Goal: Task Accomplishment & Management: Manage account settings

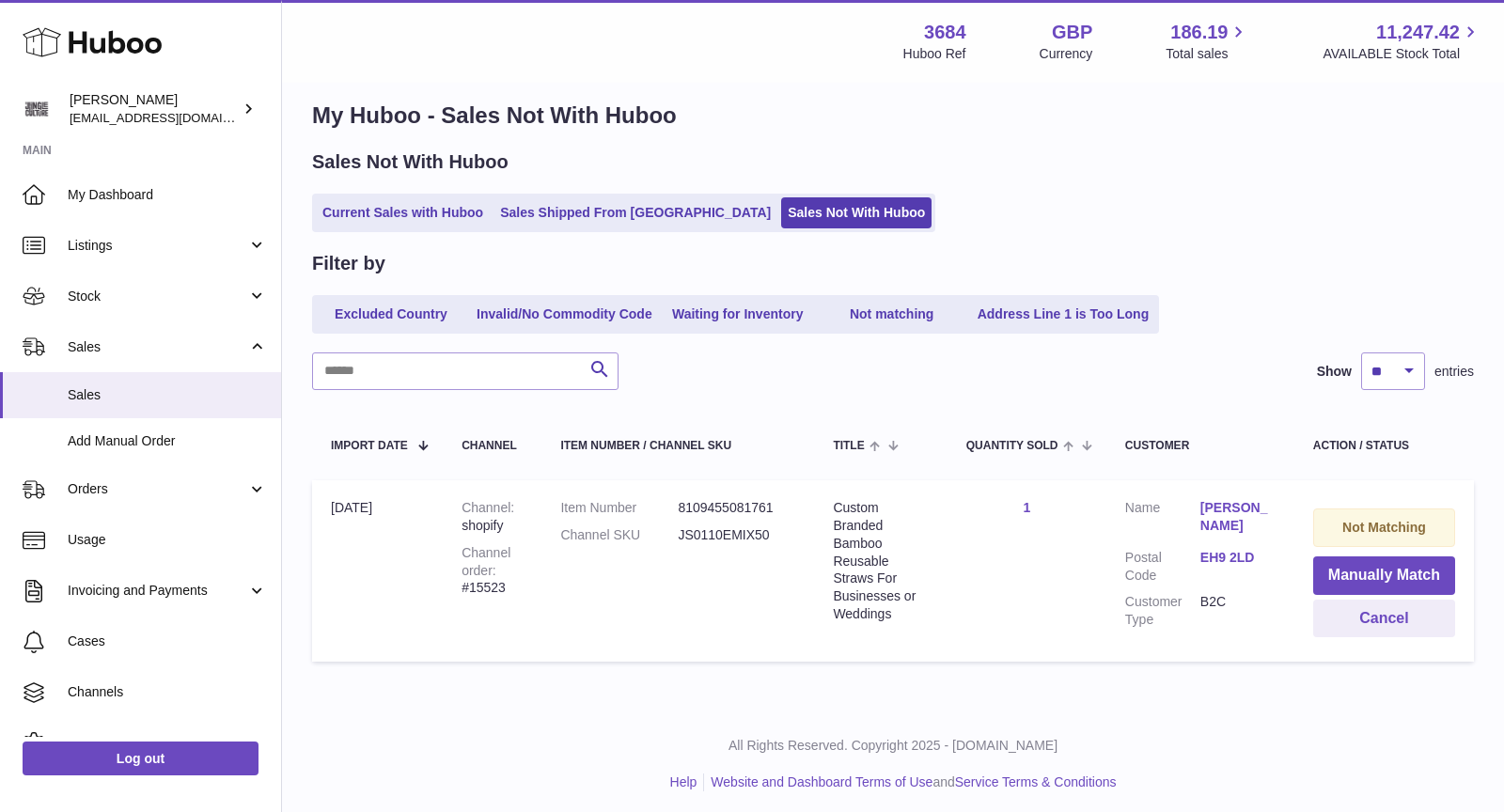
click at [572, 217] on link "Sales Shipped From [GEOGRAPHIC_DATA]" at bounding box center [635, 213] width 284 height 31
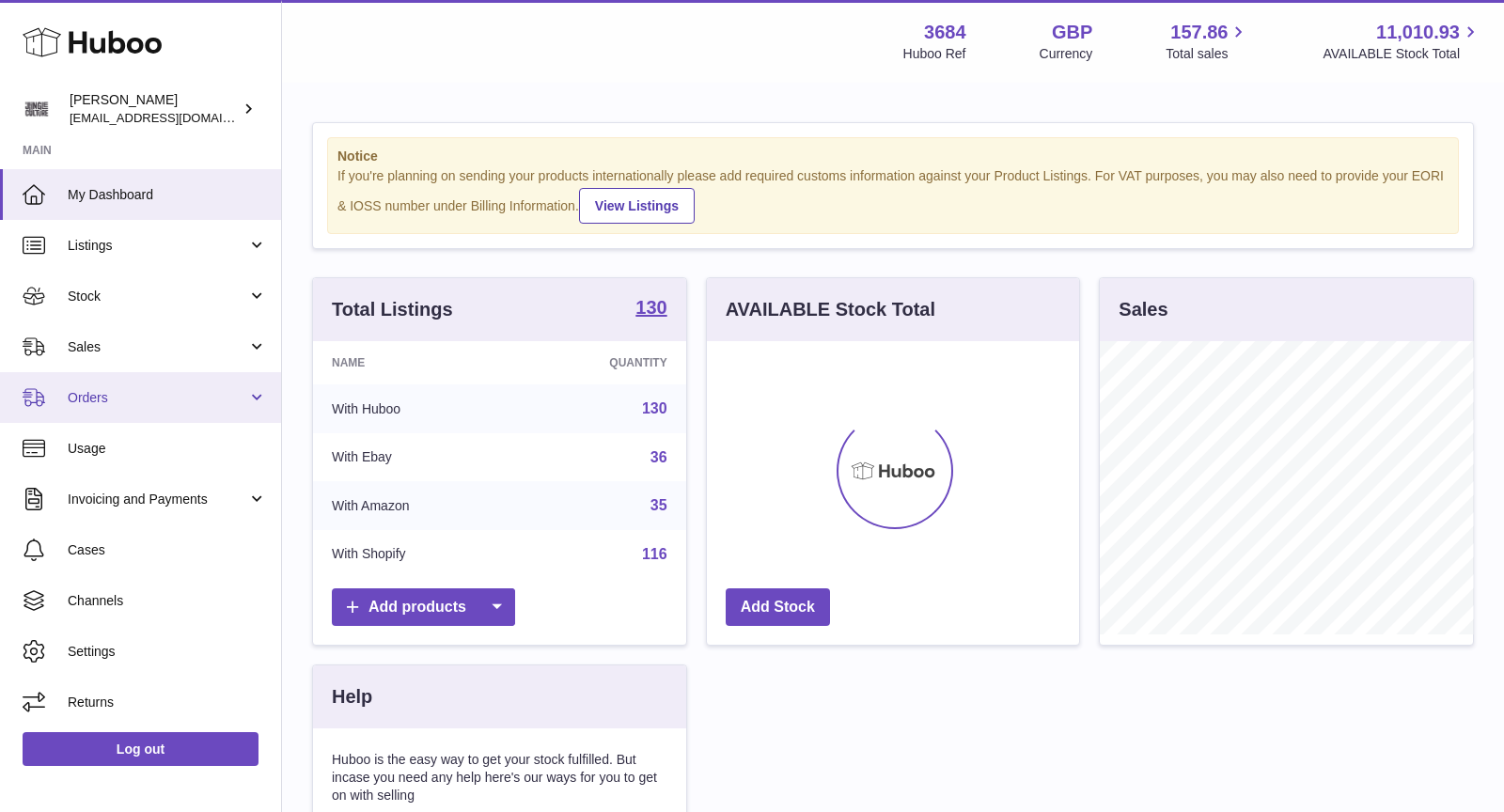
scroll to position [292, 374]
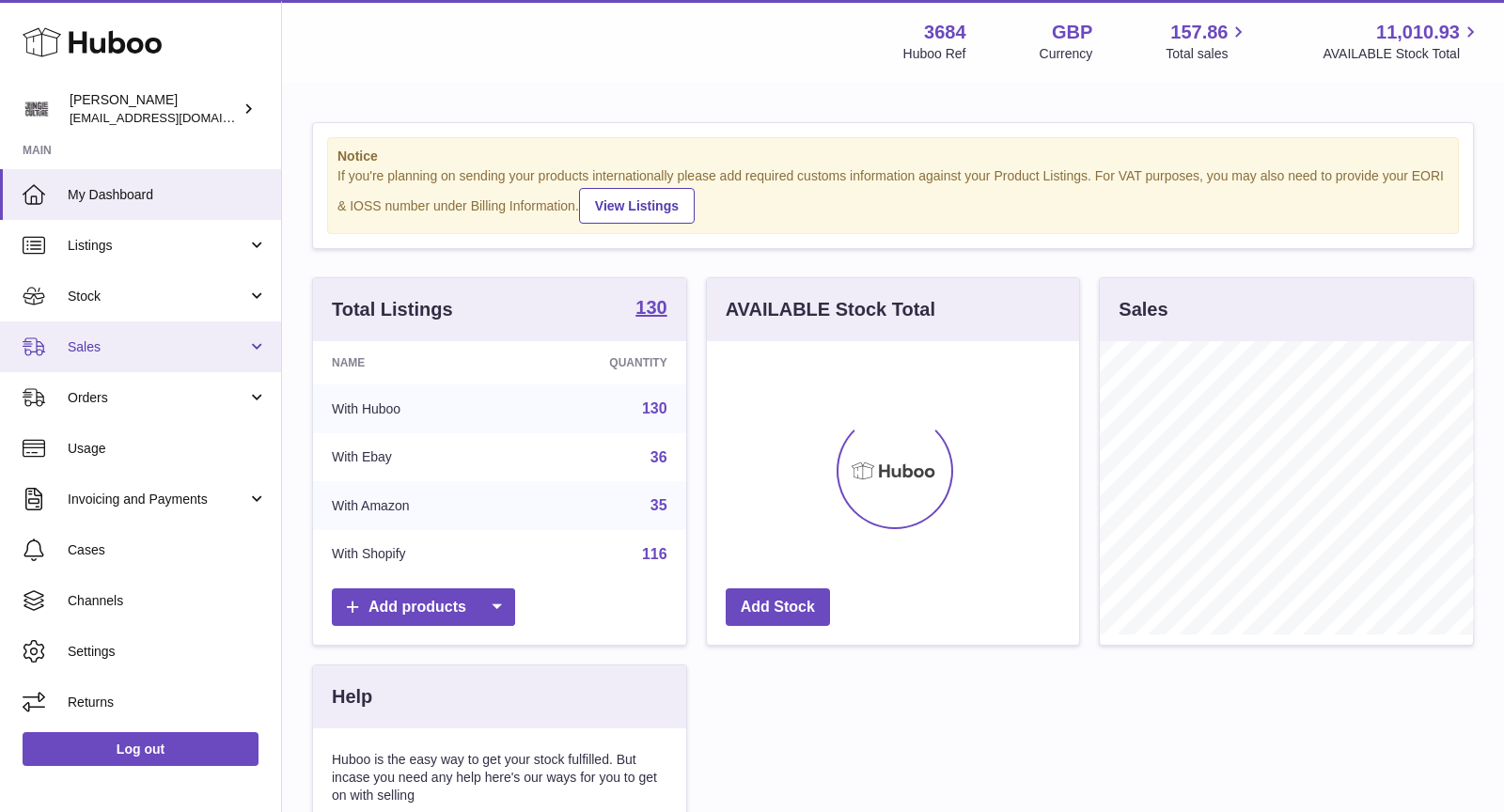
click at [147, 345] on span "Sales" at bounding box center [157, 347] width 180 height 18
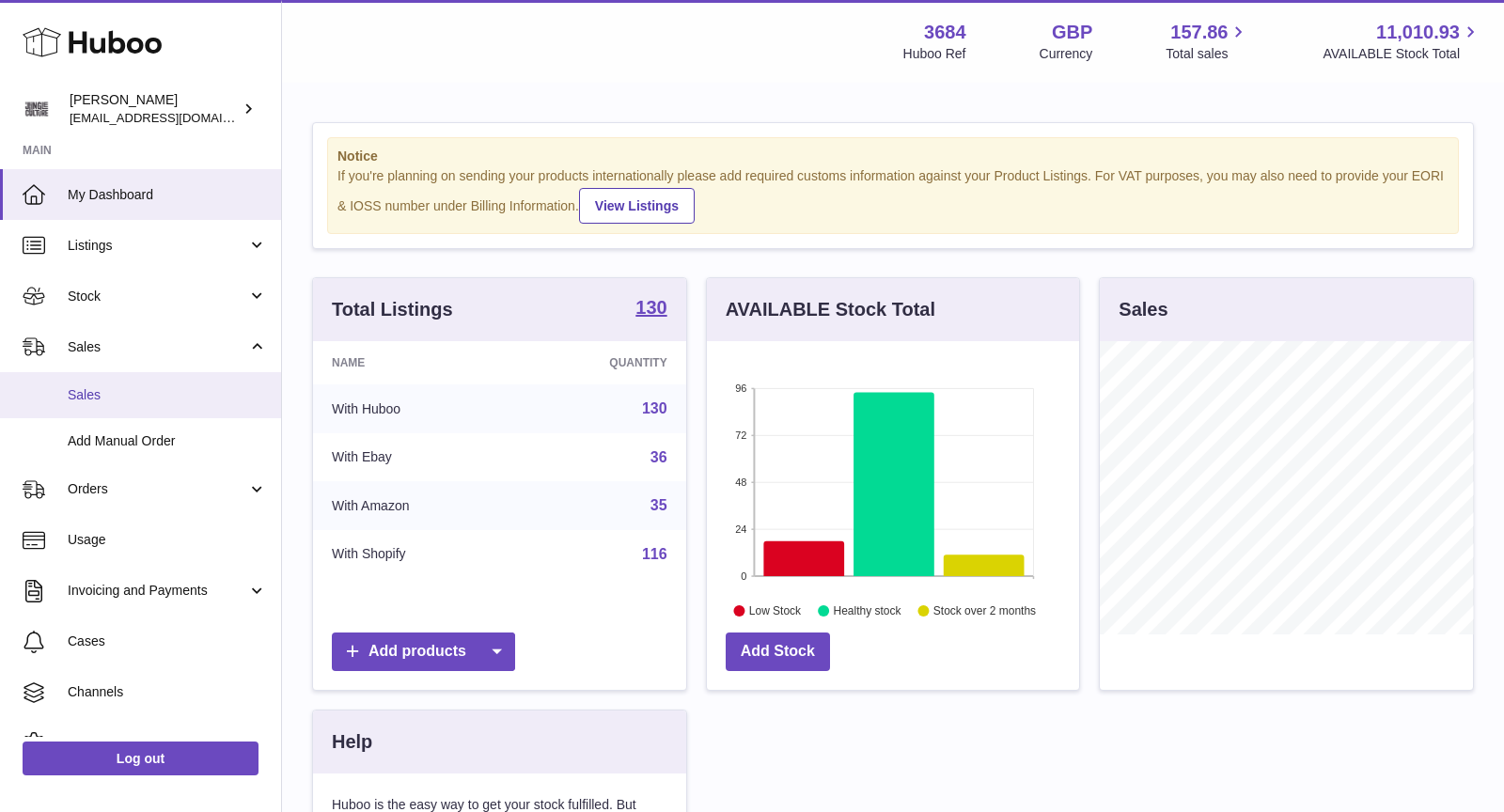
click at [147, 386] on span "Sales" at bounding box center [167, 395] width 200 height 18
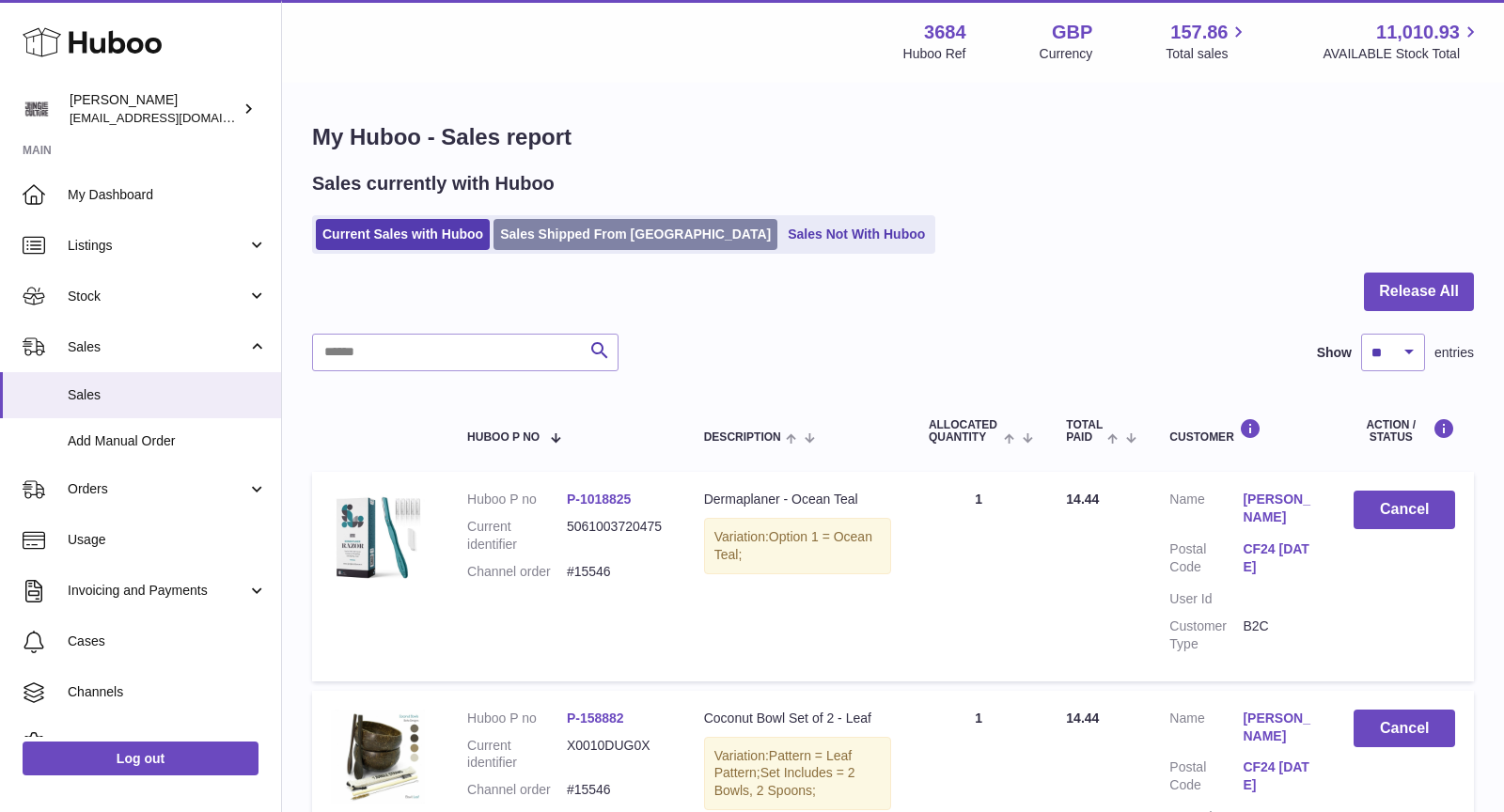
click at [539, 222] on link "Sales Shipped From [GEOGRAPHIC_DATA]" at bounding box center [635, 235] width 284 height 31
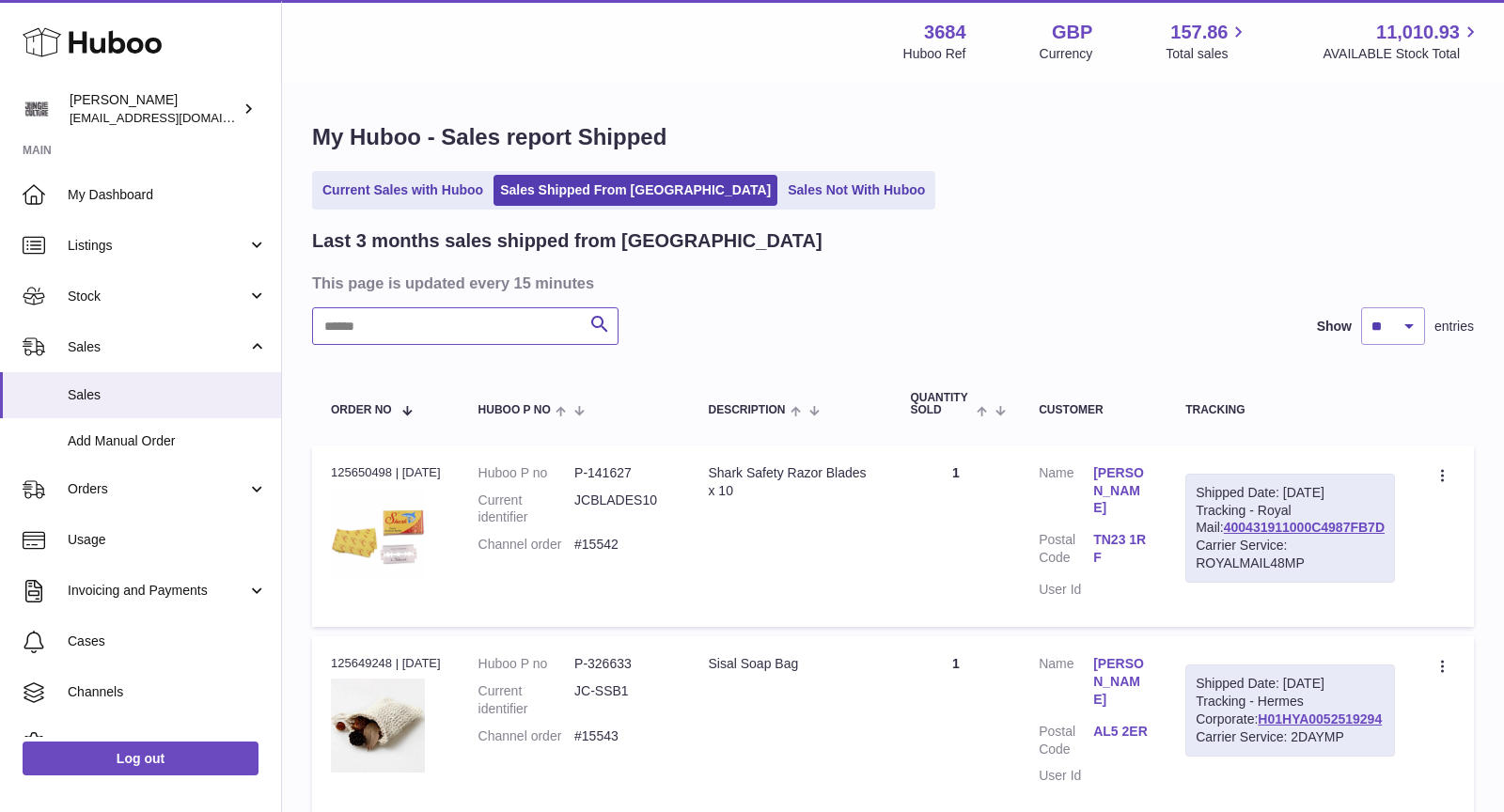
click at [404, 341] on input "text" at bounding box center [466, 326] width 307 height 37
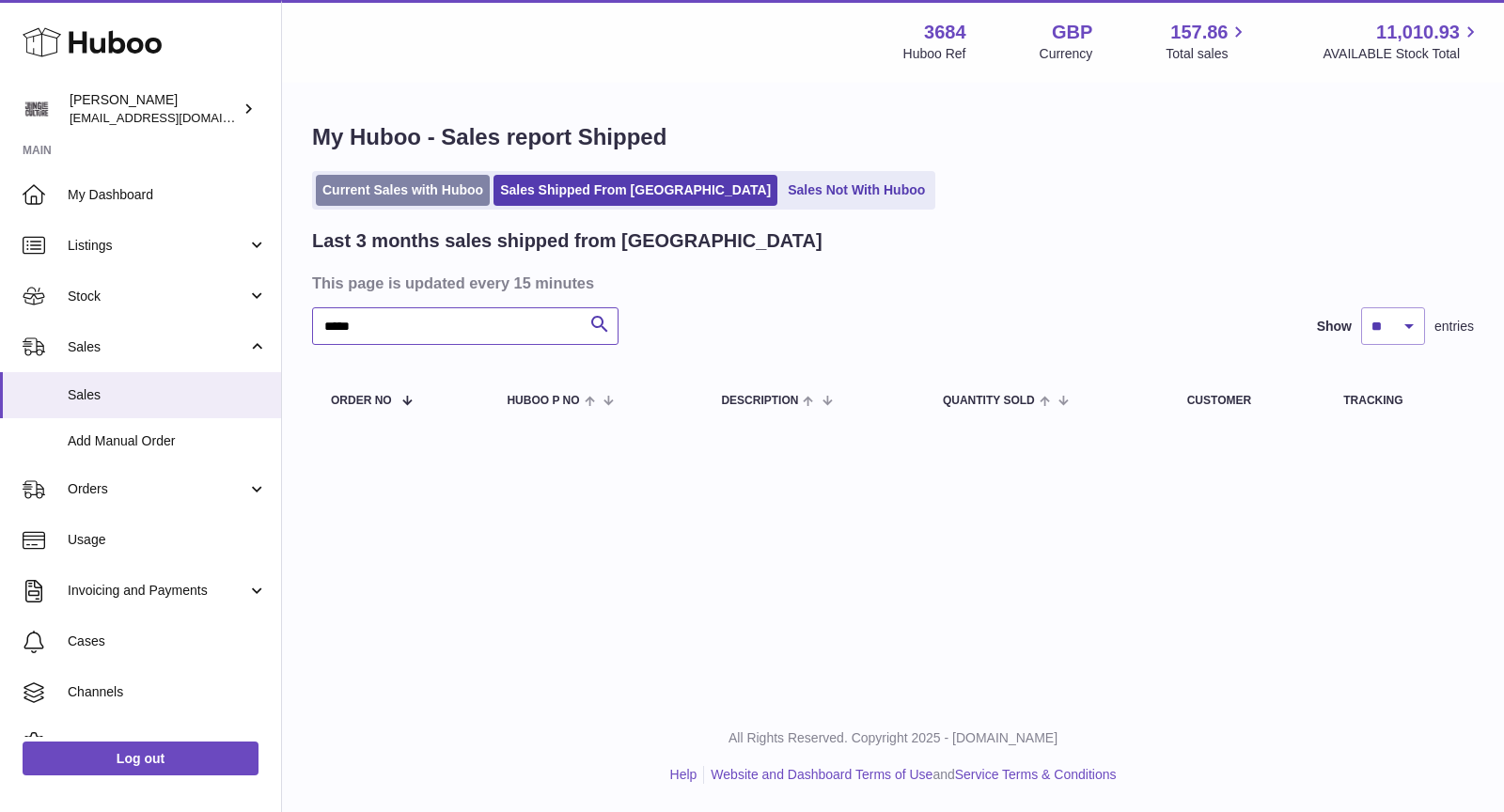
type input "*****"
click at [398, 196] on link "Current Sales with Huboo" at bounding box center [402, 191] width 174 height 31
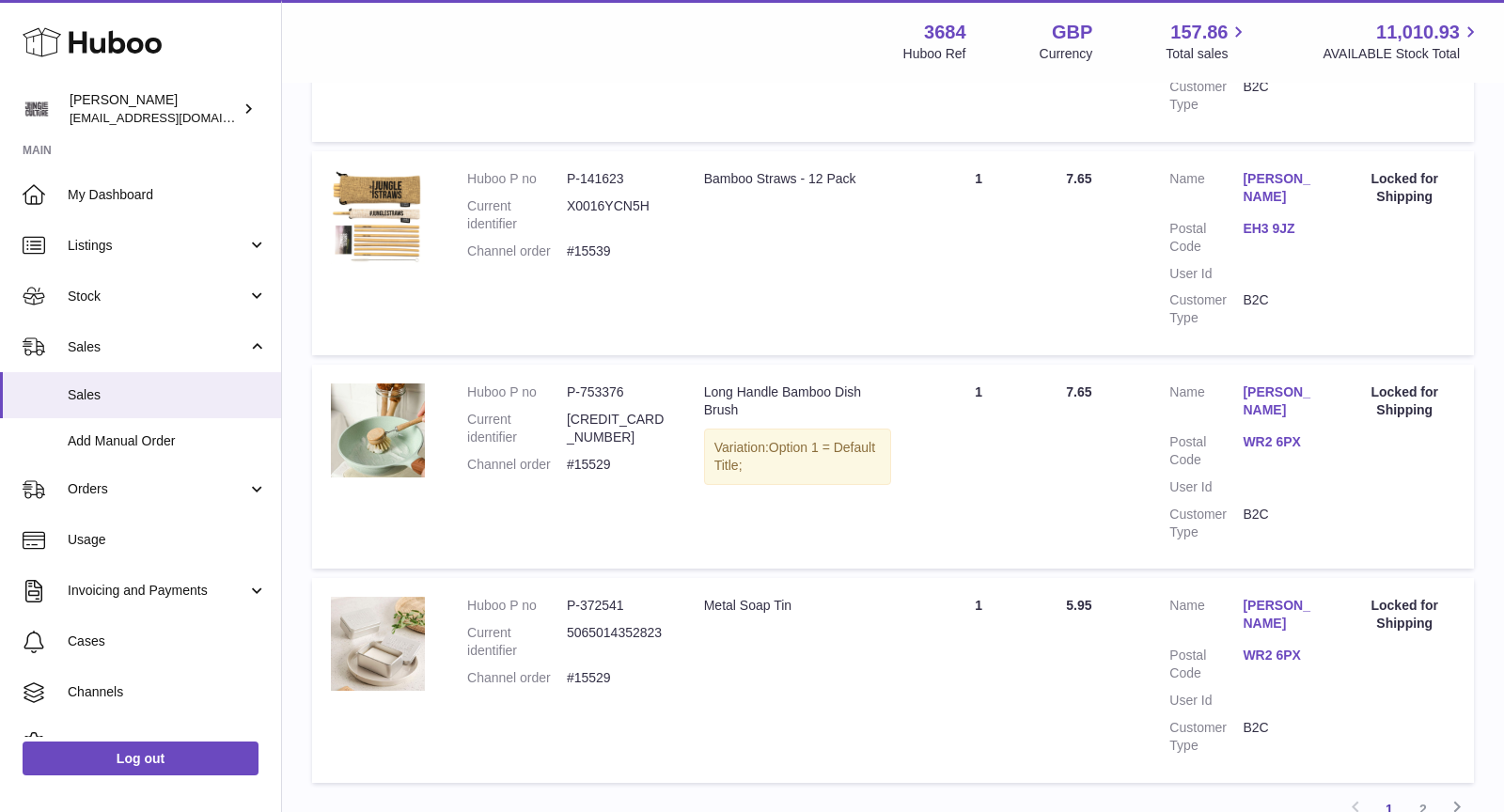
scroll to position [1993, 0]
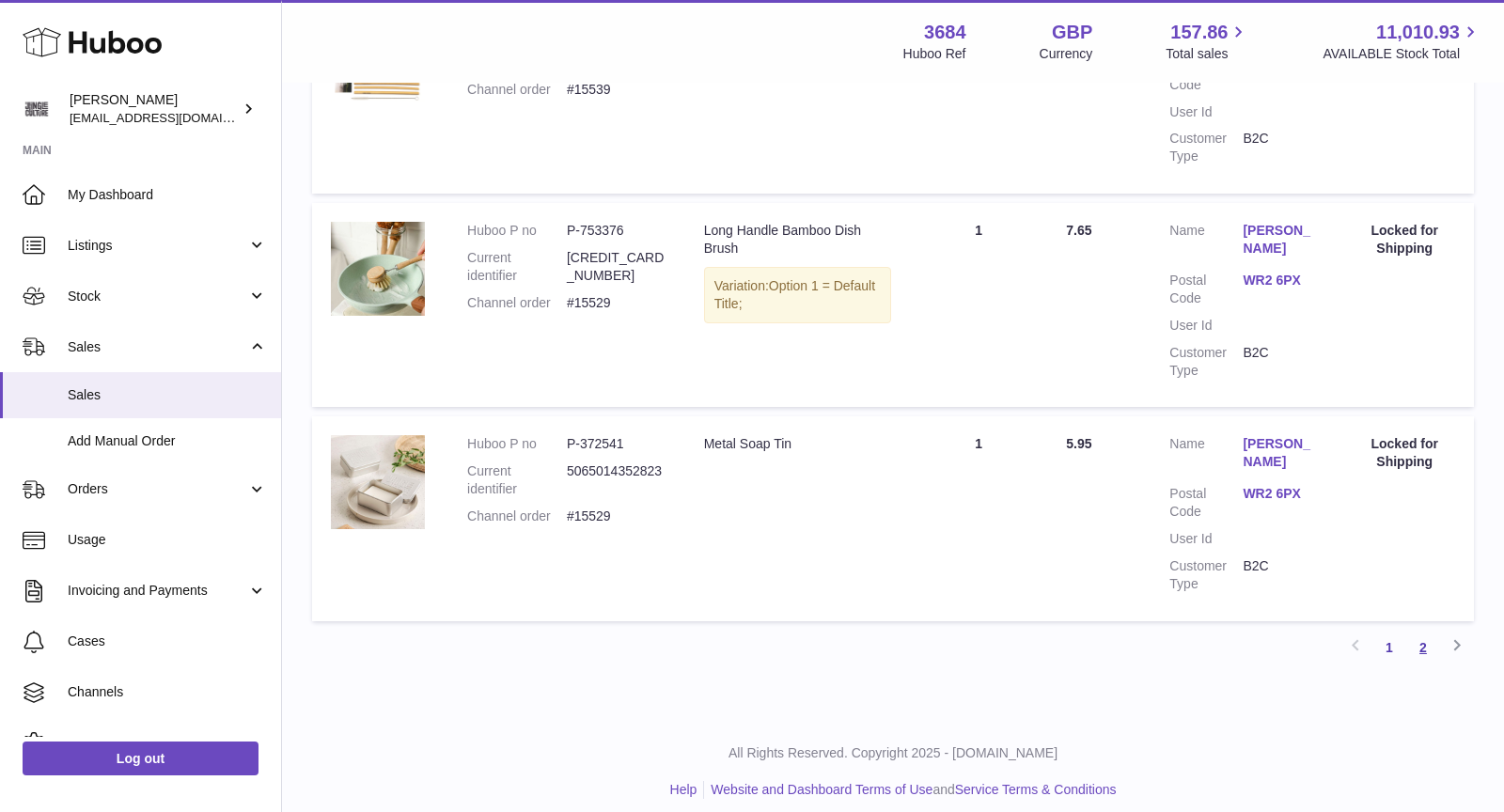
click at [1424, 636] on link "2" at bounding box center [1423, 648] width 33 height 33
